Goal: Task Accomplishment & Management: Manage account settings

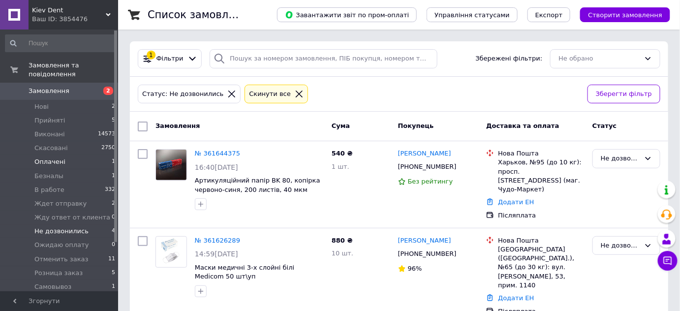
click at [67, 156] on li "Оплачені 1" at bounding box center [60, 162] width 121 height 14
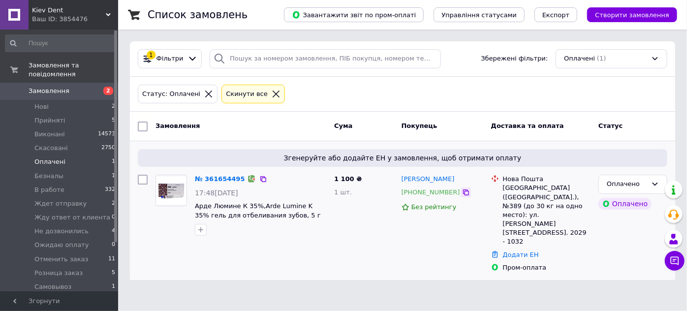
click at [463, 194] on icon at bounding box center [466, 192] width 6 height 6
click at [91, 102] on li "Нові 2" at bounding box center [60, 107] width 121 height 14
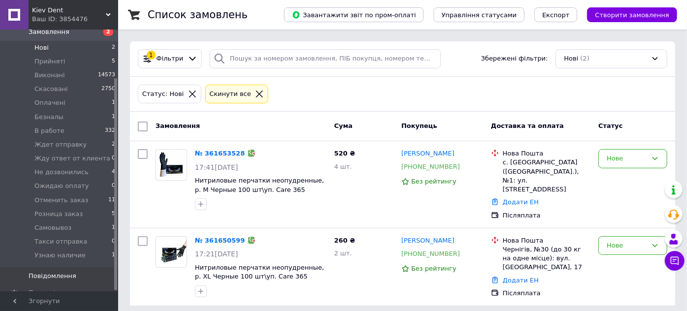
scroll to position [60, 0]
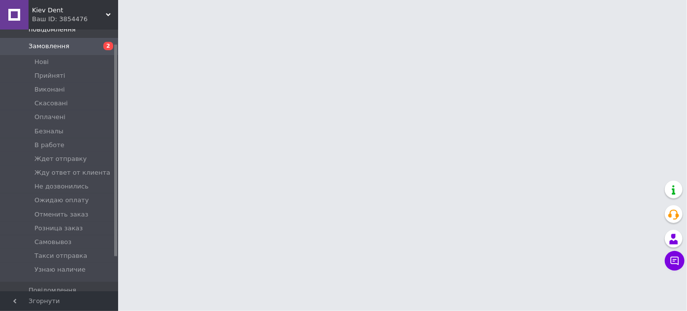
scroll to position [60, 0]
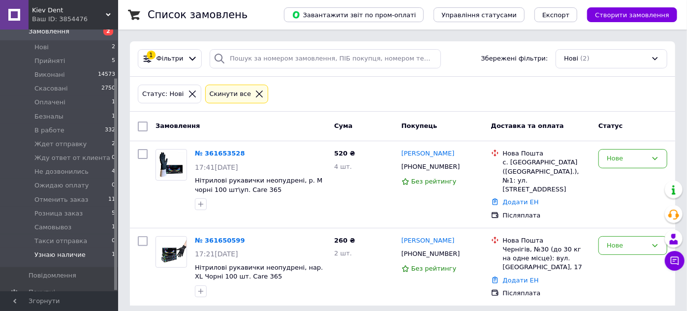
click at [57, 250] on span "Узнаю наличие" at bounding box center [59, 254] width 51 height 9
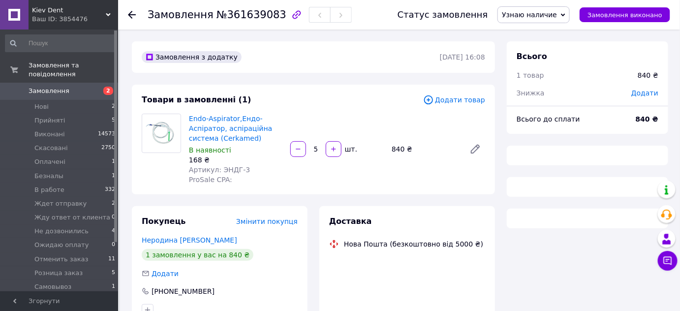
click at [557, 13] on span "Узнаю наличие" at bounding box center [529, 15] width 55 height 8
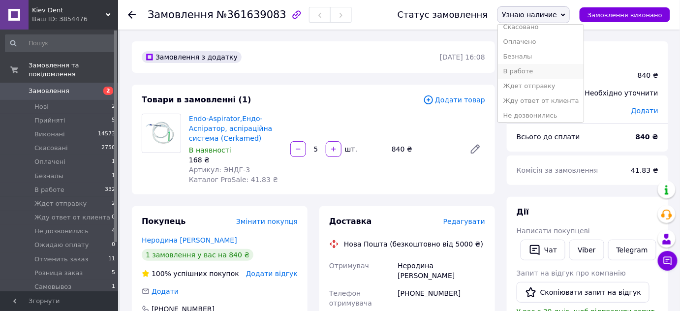
scroll to position [89, 0]
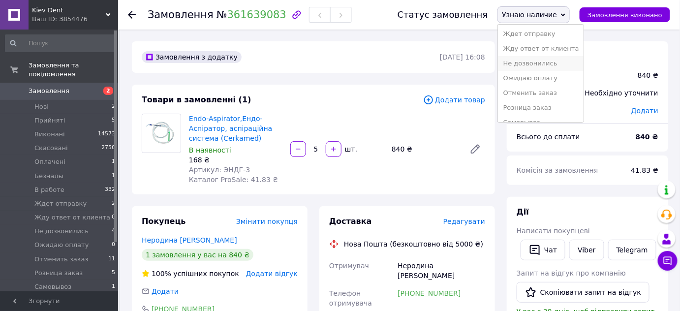
click at [539, 63] on li "Не дозвонились" at bounding box center [541, 63] width 86 height 15
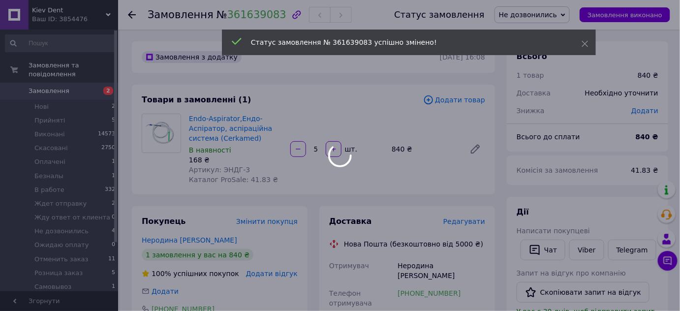
click at [533, 6] on div at bounding box center [340, 155] width 680 height 311
click at [532, 12] on span "Не дозвонились" at bounding box center [528, 15] width 58 height 8
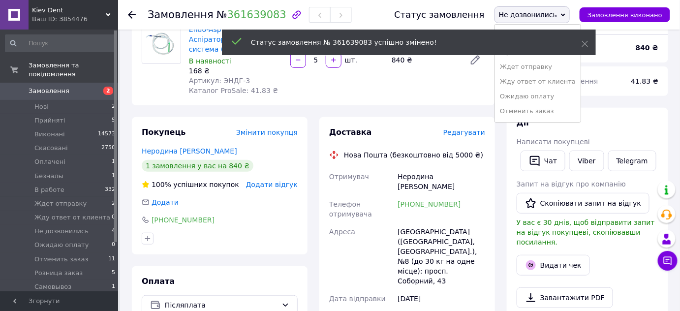
scroll to position [114, 0]
click at [544, 116] on li "Узнаю наличие" at bounding box center [538, 112] width 86 height 15
